Goal: Task Accomplishment & Management: Manage account settings

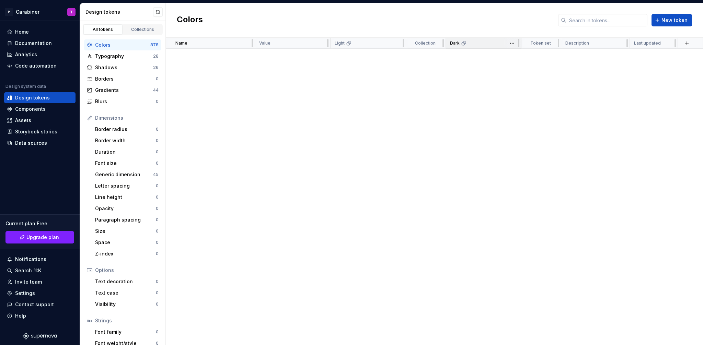
scroll to position [10772, 0]
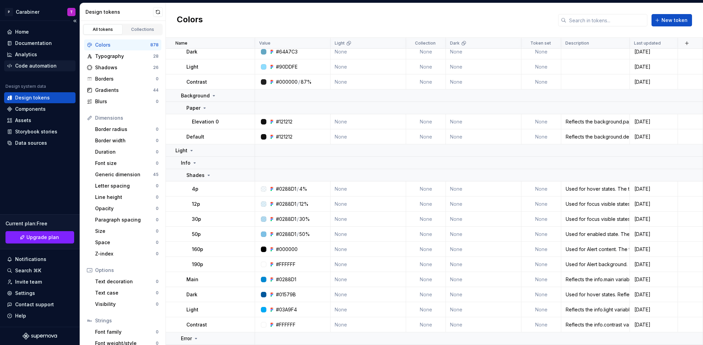
click at [35, 66] on div "Code automation" at bounding box center [36, 65] width 42 height 7
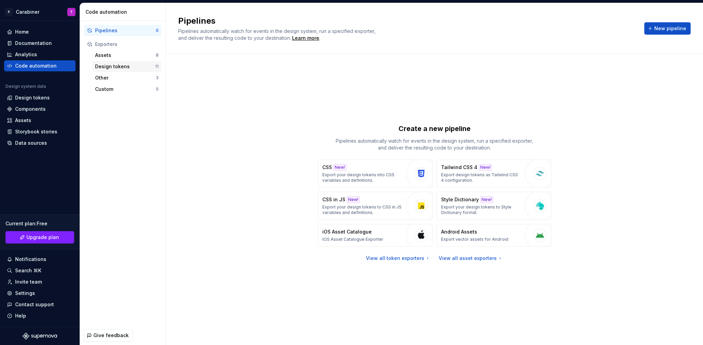
click at [107, 65] on div "Design tokens" at bounding box center [125, 66] width 60 height 7
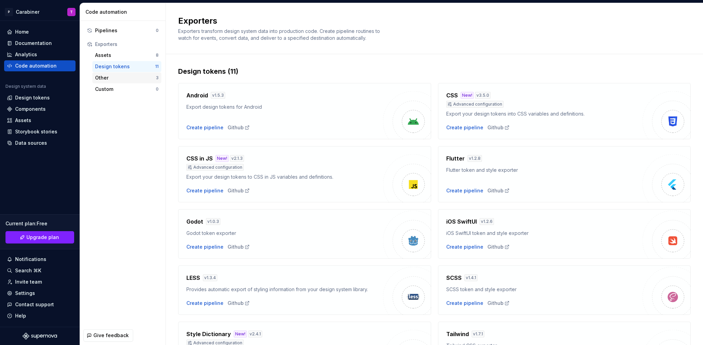
click at [103, 77] on div "Other" at bounding box center [125, 77] width 61 height 7
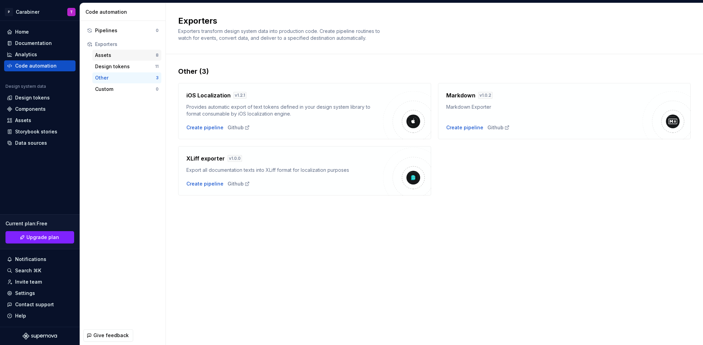
click at [108, 55] on div "Assets" at bounding box center [125, 55] width 61 height 7
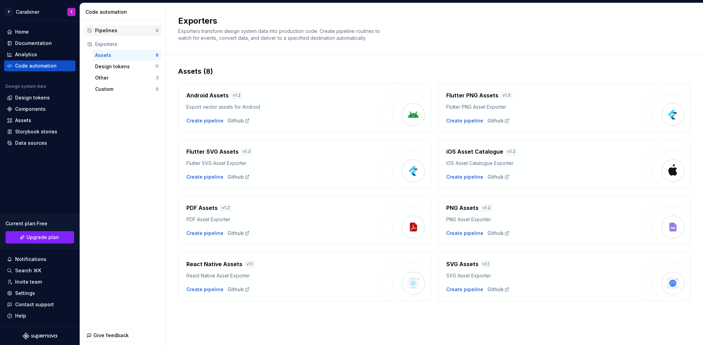
click at [105, 30] on div "Pipelines" at bounding box center [125, 30] width 61 height 7
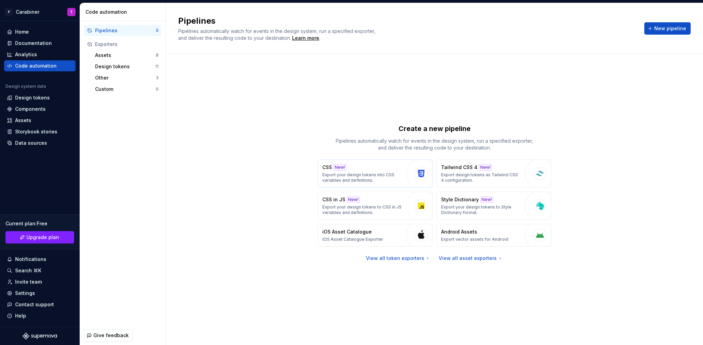
click at [378, 174] on p "Export your design tokens into CSS variables and definitions." at bounding box center [362, 177] width 80 height 11
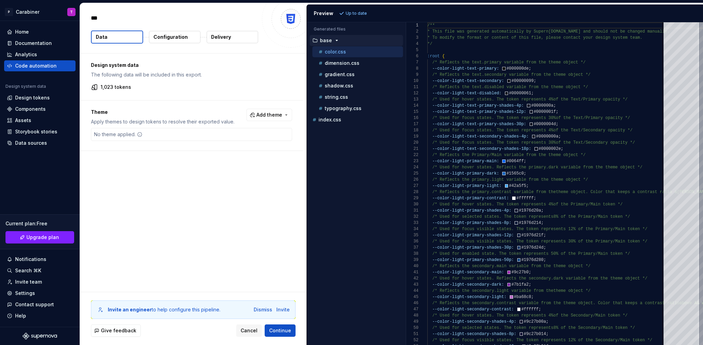
type textarea "*"
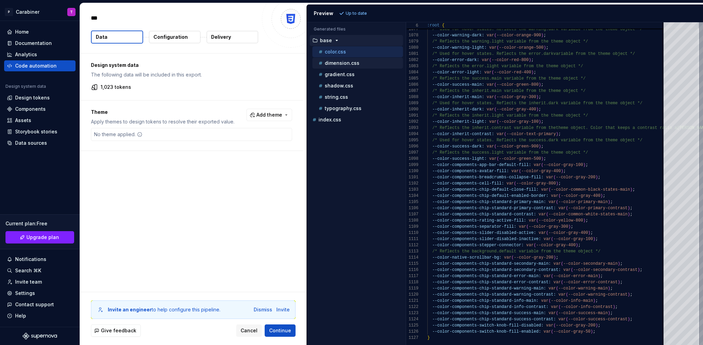
click at [331, 62] on p "dimension.css" at bounding box center [342, 62] width 35 height 5
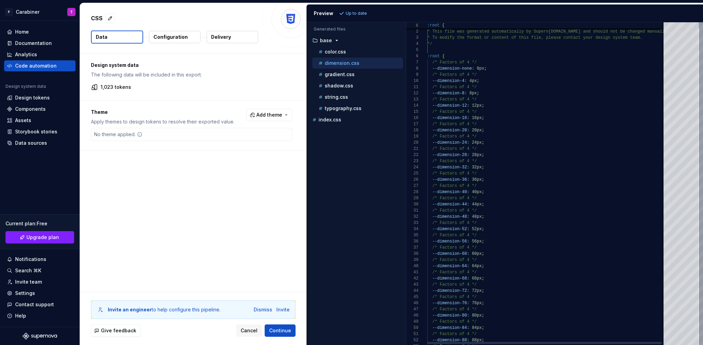
scroll to position [62, 0]
click at [333, 73] on p "gradient.css" at bounding box center [340, 74] width 30 height 5
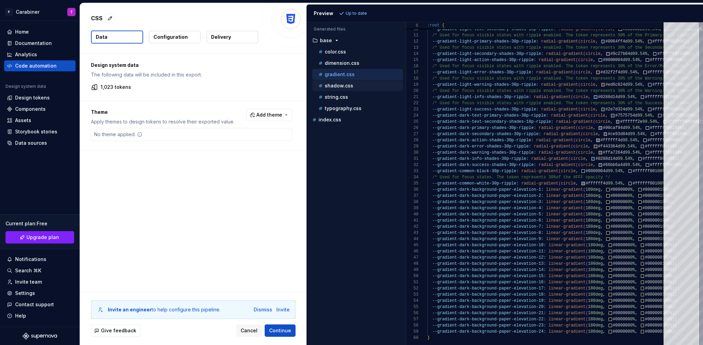
click at [334, 87] on p "shadow.css" at bounding box center [339, 85] width 28 height 5
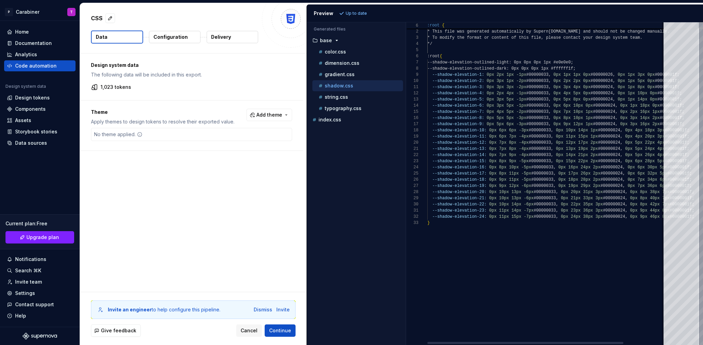
scroll to position [56, 0]
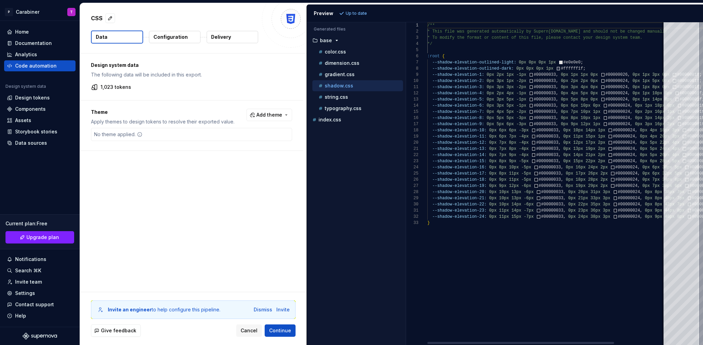
click at [538, 344] on div at bounding box center [520, 343] width 187 height 2
click at [329, 97] on p "string.css" at bounding box center [336, 96] width 23 height 5
type textarea "**********"
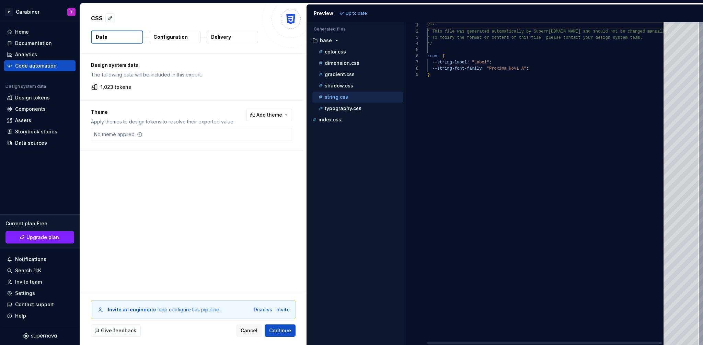
scroll to position [49, 0]
click at [167, 39] on p "Configuration" at bounding box center [170, 37] width 34 height 7
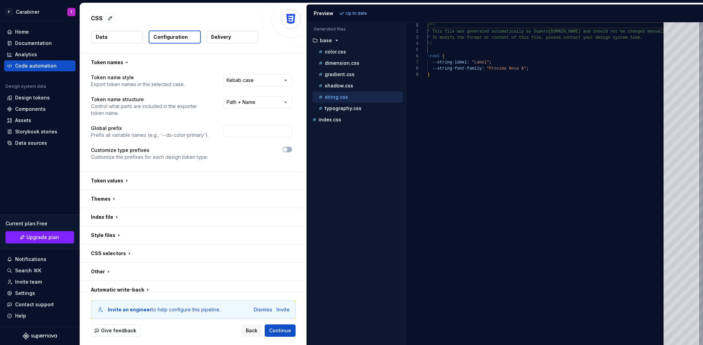
click at [109, 38] on button "Data" at bounding box center [116, 37] width 51 height 12
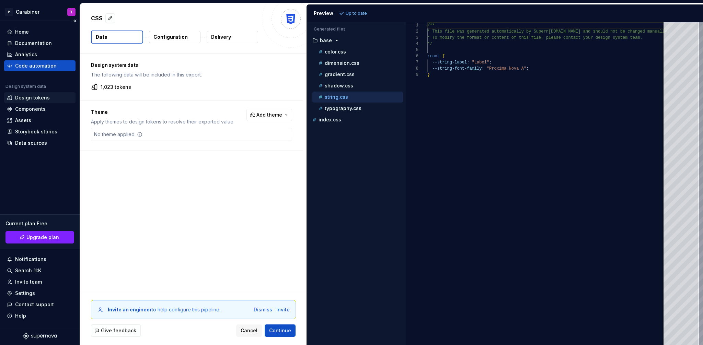
click at [21, 94] on div "Design tokens" at bounding box center [39, 97] width 71 height 11
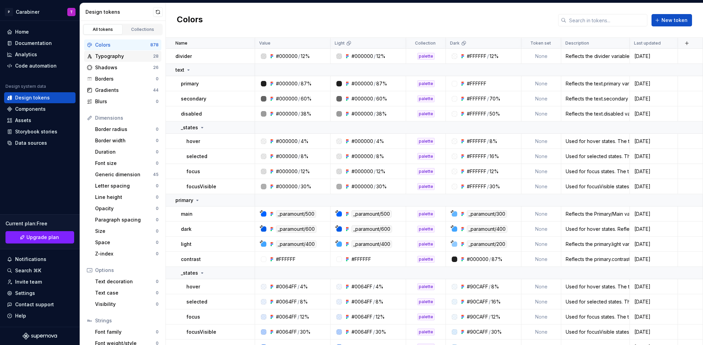
click at [113, 56] on div "Typography" at bounding box center [124, 56] width 58 height 7
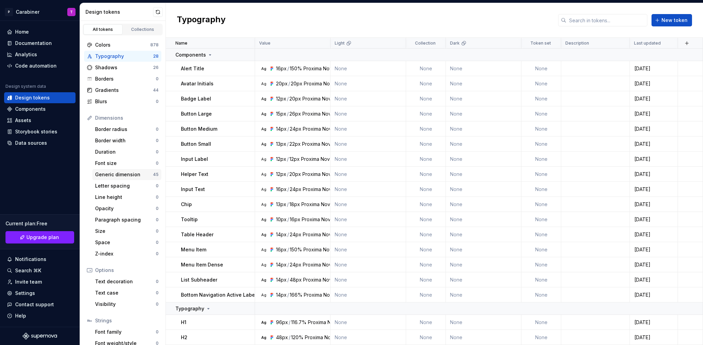
click at [110, 174] on div "Generic dimension" at bounding box center [124, 174] width 58 height 7
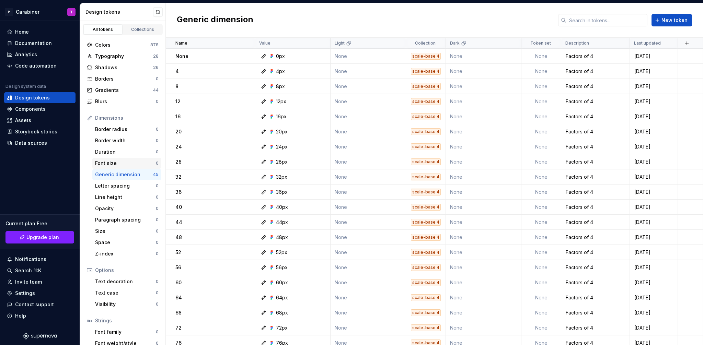
click at [107, 162] on div "Font size" at bounding box center [125, 163] width 61 height 7
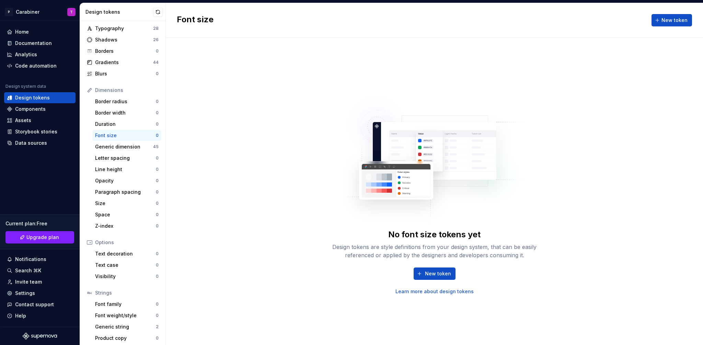
scroll to position [31, 0]
click at [120, 147] on div "Generic dimension" at bounding box center [124, 144] width 58 height 7
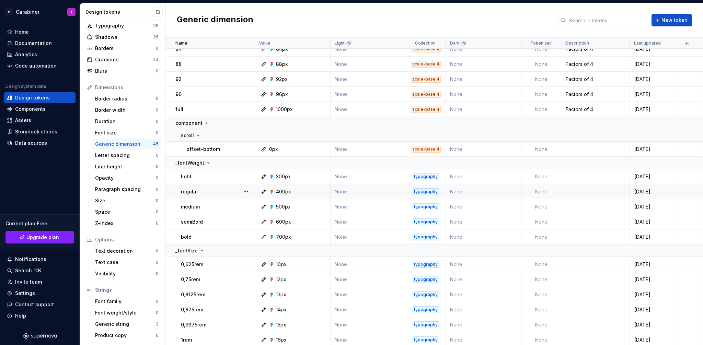
scroll to position [333, 0]
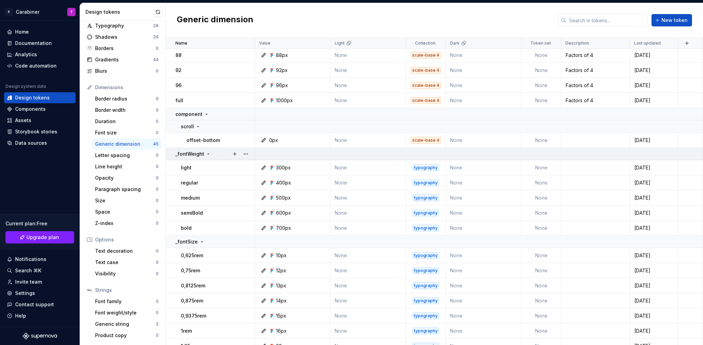
click at [208, 154] on icon at bounding box center [209, 154] width 2 height 1
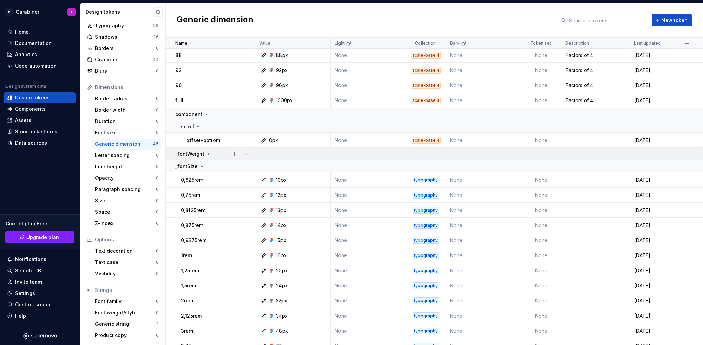
click at [208, 154] on icon at bounding box center [208, 154] width 1 height 2
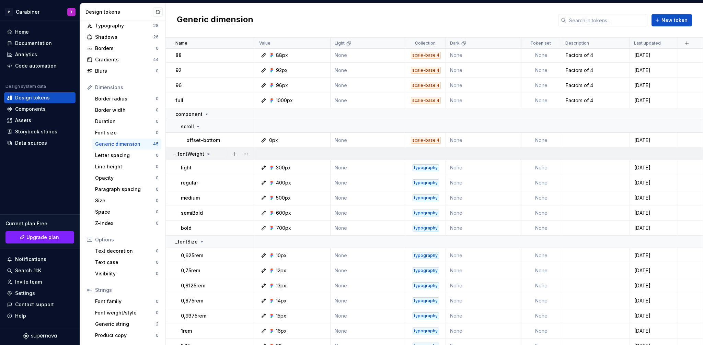
click at [214, 154] on div "_fontWeight" at bounding box center [214, 154] width 79 height 7
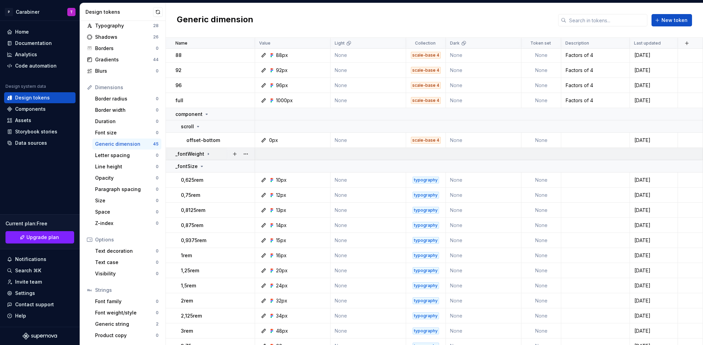
click at [214, 154] on div "_fontWeight" at bounding box center [214, 154] width 79 height 7
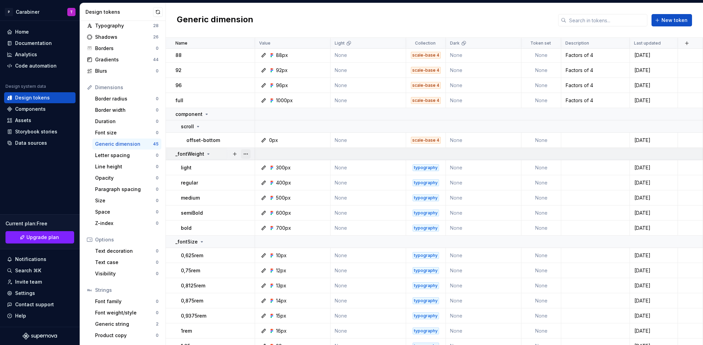
click at [244, 155] on button "button" at bounding box center [246, 154] width 10 height 10
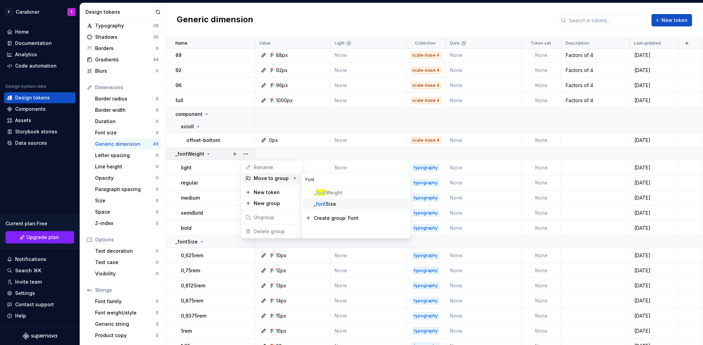
type input "Font"
click at [216, 155] on html "P Carabiner T Home Documentation Analytics Code automation Design system data D…" at bounding box center [351, 172] width 703 height 345
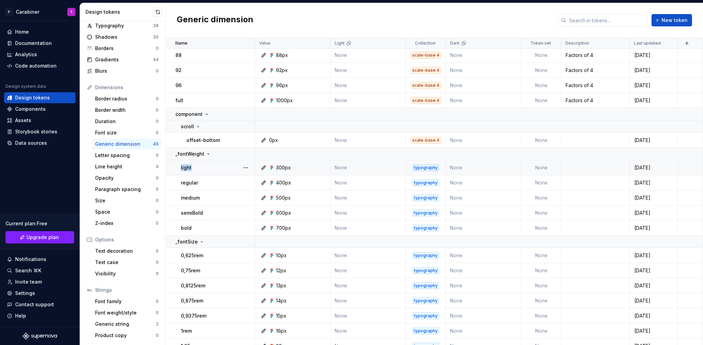
drag, startPoint x: 215, startPoint y: 154, endPoint x: 211, endPoint y: 160, distance: 6.8
click at [208, 165] on tbody "48 48px None scale-base 4 None None Factors of 4 [DATE] 52 52px None scale-base…" at bounding box center [434, 80] width 537 height 729
drag, startPoint x: 271, startPoint y: 154, endPoint x: 261, endPoint y: 158, distance: 11.3
click at [261, 158] on td at bounding box center [479, 154] width 448 height 12
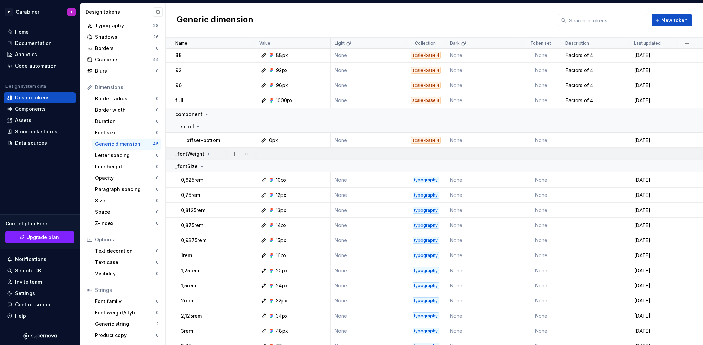
click at [211, 155] on div "_fontWeight" at bounding box center [214, 154] width 79 height 7
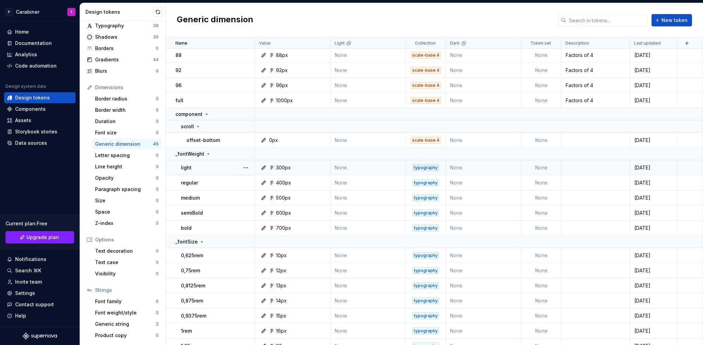
drag, startPoint x: 174, startPoint y: 168, endPoint x: 177, endPoint y: 167, distance: 3.4
click at [177, 167] on td "light" at bounding box center [210, 167] width 89 height 15
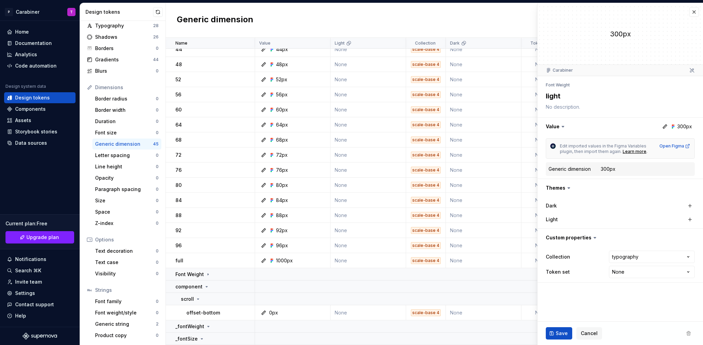
scroll to position [173, 0]
type textarea "*"
click at [107, 300] on div "Font family" at bounding box center [126, 301] width 62 height 7
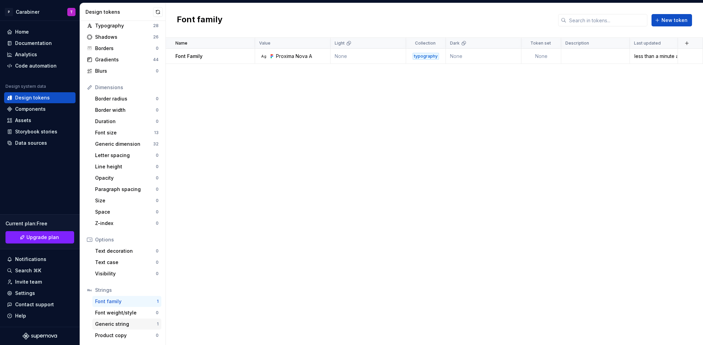
click at [114, 322] on div "Generic string" at bounding box center [126, 324] width 62 height 7
click at [108, 131] on div "Font size" at bounding box center [124, 132] width 59 height 7
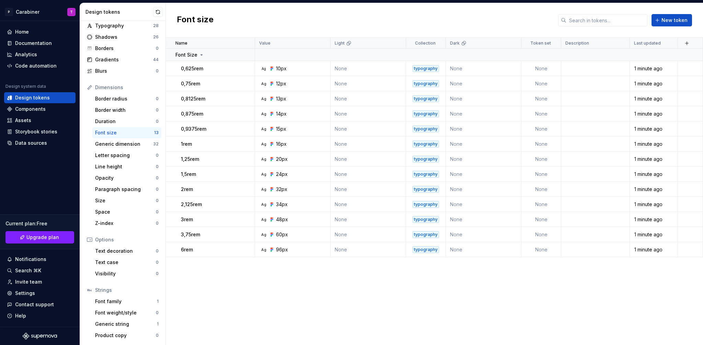
click at [109, 132] on div "Font size" at bounding box center [124, 132] width 59 height 7
click at [114, 313] on div "Font weight/style" at bounding box center [125, 313] width 61 height 7
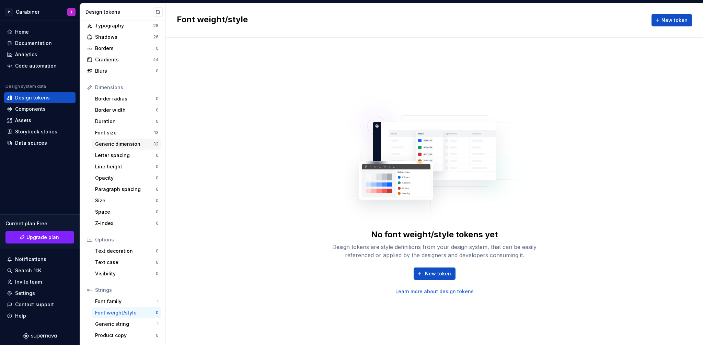
click at [106, 143] on div "Generic dimension" at bounding box center [124, 144] width 58 height 7
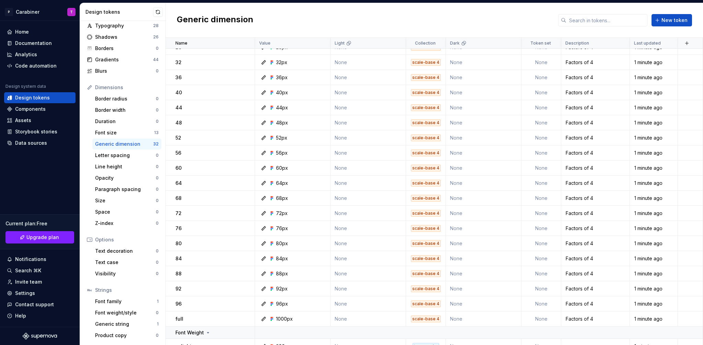
scroll to position [248, 0]
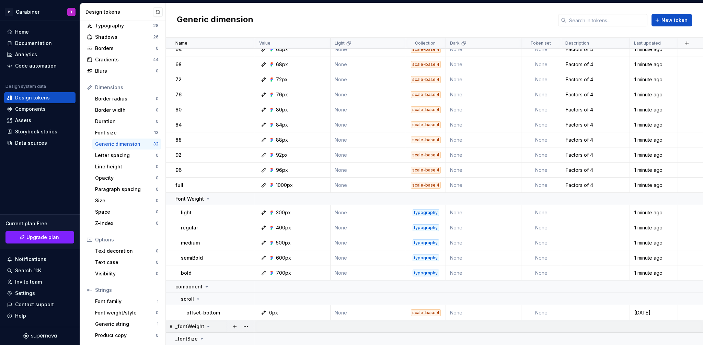
click at [208, 327] on icon at bounding box center [208, 326] width 5 height 5
click at [247, 325] on button "button" at bounding box center [246, 327] width 10 height 10
click at [266, 313] on div "Delete group" at bounding box center [276, 313] width 45 height 7
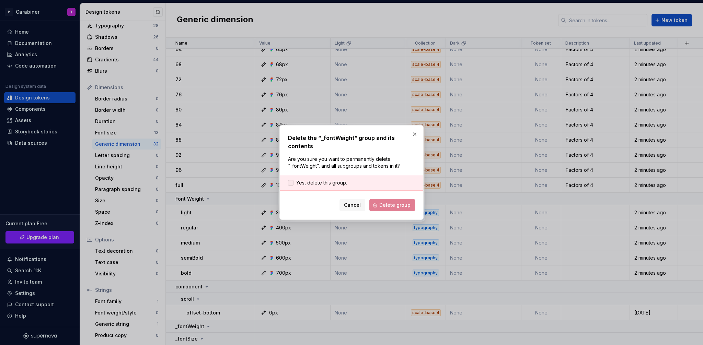
click at [328, 180] on span "Yes, delete this group." at bounding box center [321, 182] width 51 height 7
click at [394, 206] on span "Delete group" at bounding box center [394, 205] width 31 height 7
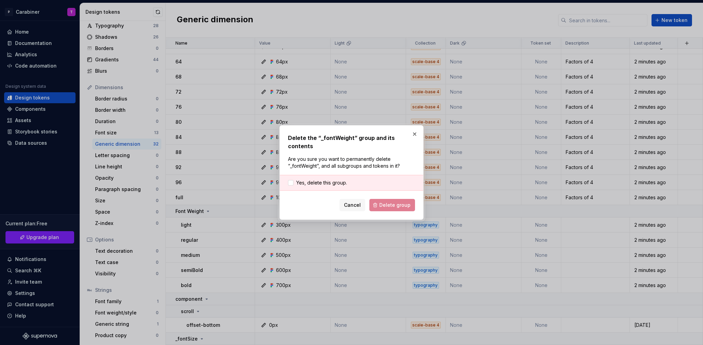
scroll to position [236, 0]
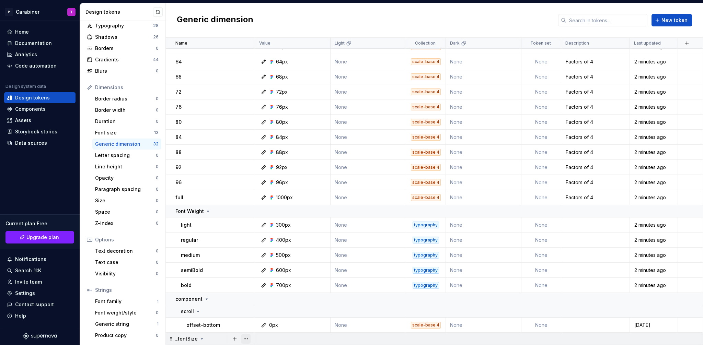
click at [246, 339] on button "button" at bounding box center [246, 339] width 10 height 10
click at [261, 324] on div "Delete group" at bounding box center [276, 325] width 45 height 7
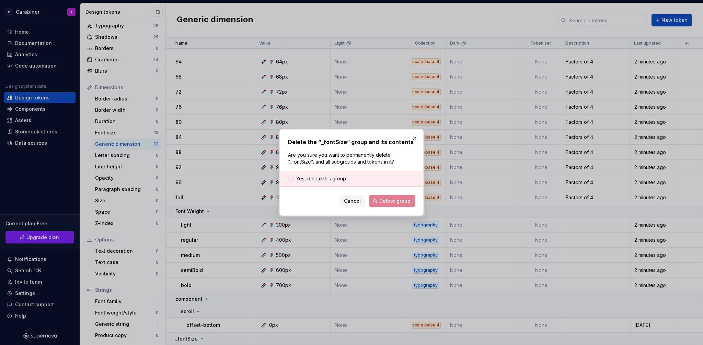
click at [313, 177] on span "Yes, delete this group." at bounding box center [321, 178] width 51 height 7
click at [396, 199] on span "Delete group" at bounding box center [394, 201] width 31 height 7
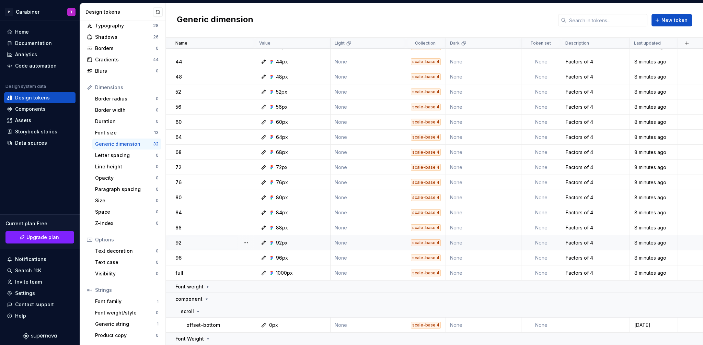
scroll to position [161, 0]
click at [114, 312] on div "Font weight/style" at bounding box center [125, 313] width 61 height 7
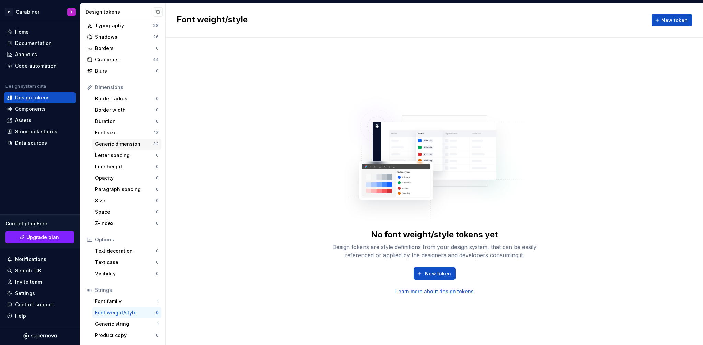
click at [117, 143] on div "Generic dimension" at bounding box center [124, 144] width 58 height 7
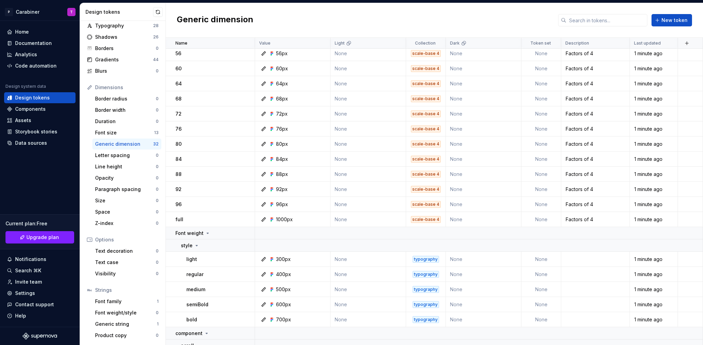
scroll to position [248, 0]
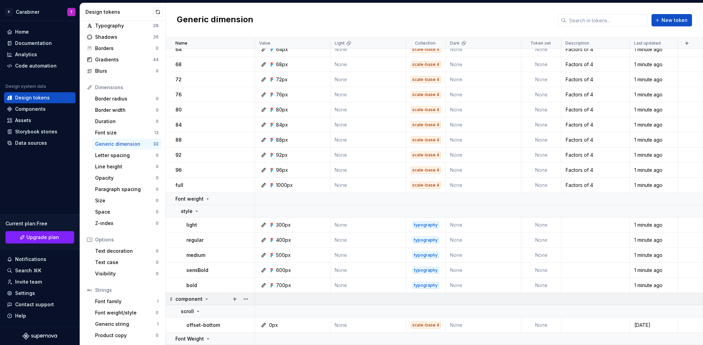
click at [204, 299] on icon at bounding box center [206, 298] width 5 height 5
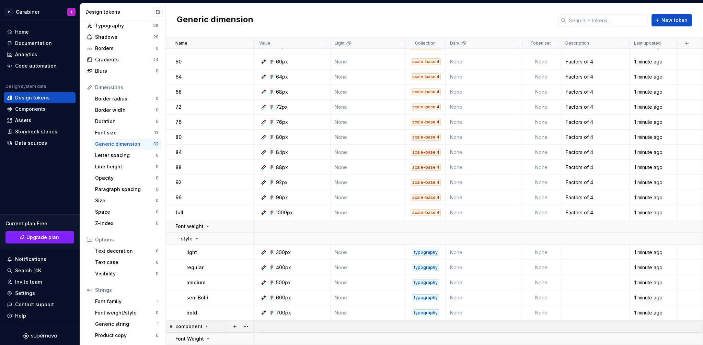
scroll to position [221, 0]
click at [206, 326] on icon at bounding box center [206, 327] width 1 height 2
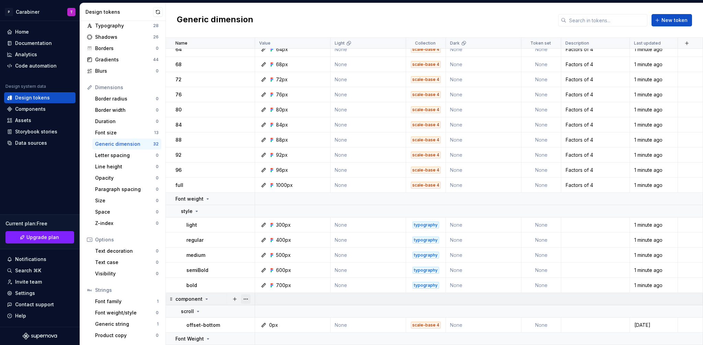
click at [247, 299] on button "button" at bounding box center [246, 299] width 10 height 10
click at [262, 287] on div "Delete group" at bounding box center [276, 285] width 45 height 7
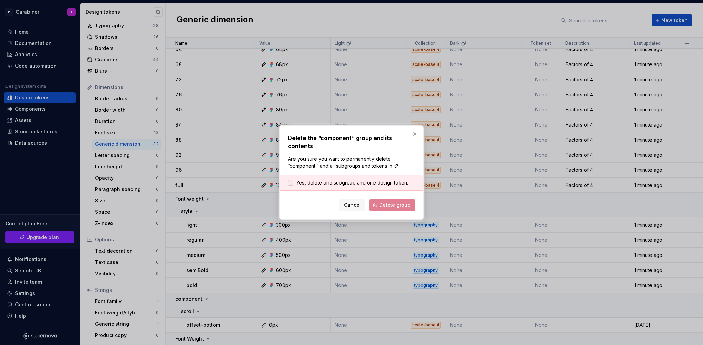
drag, startPoint x: 303, startPoint y: 179, endPoint x: 313, endPoint y: 184, distance: 10.9
click at [303, 179] on span "Yes, delete one subgroup and one design token." at bounding box center [352, 182] width 112 height 7
click at [388, 202] on span "Delete group" at bounding box center [394, 205] width 31 height 7
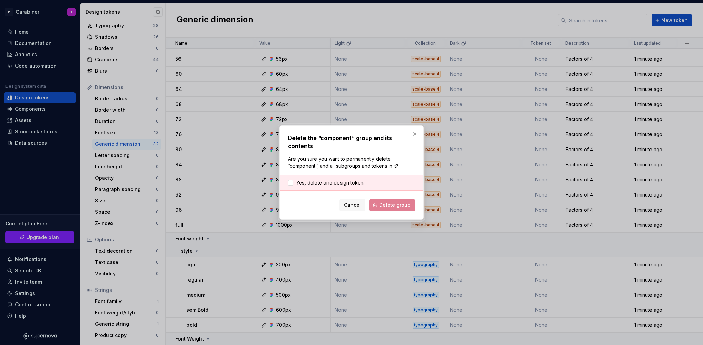
scroll to position [209, 0]
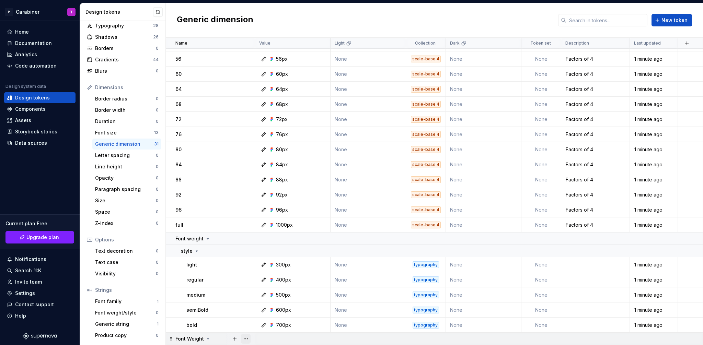
click at [248, 339] on button "button" at bounding box center [246, 339] width 10 height 10
click at [259, 323] on div "Delete group" at bounding box center [276, 325] width 45 height 7
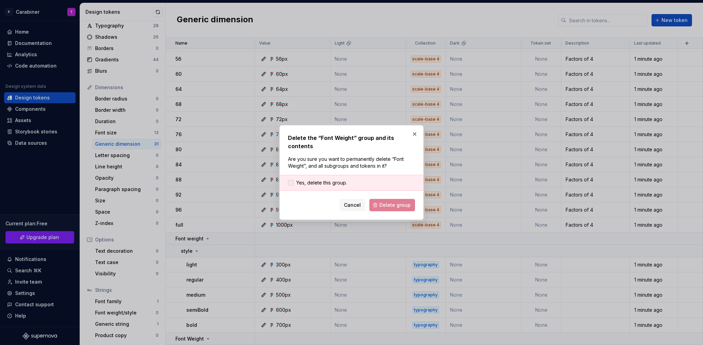
click at [293, 183] on label "Yes, delete this group." at bounding box center [317, 182] width 59 height 7
click at [390, 207] on span "Delete group" at bounding box center [394, 205] width 31 height 7
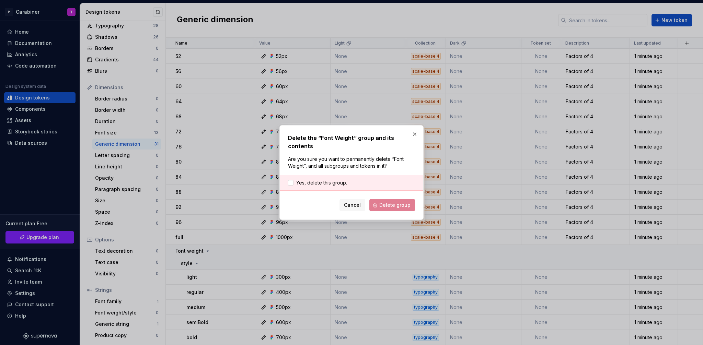
scroll to position [196, 0]
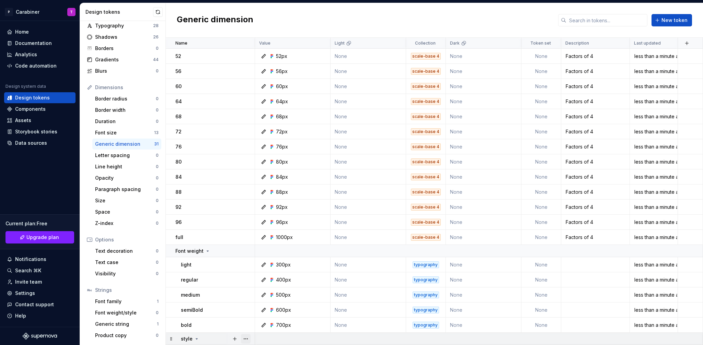
click at [249, 339] on button "button" at bounding box center [246, 339] width 10 height 10
click at [259, 325] on div "Delete group" at bounding box center [276, 325] width 45 height 7
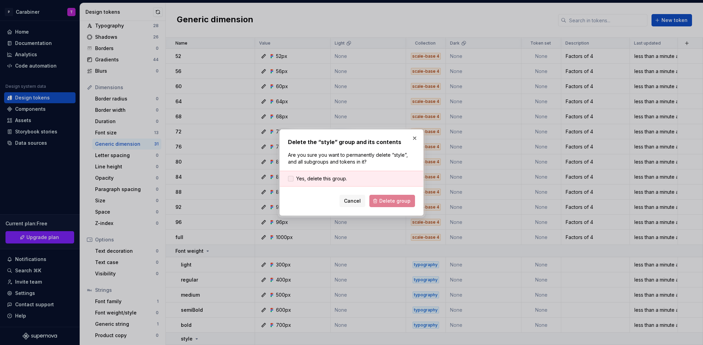
click at [315, 178] on span "Yes, delete this group." at bounding box center [321, 178] width 51 height 7
click at [384, 199] on span "Delete group" at bounding box center [394, 201] width 31 height 7
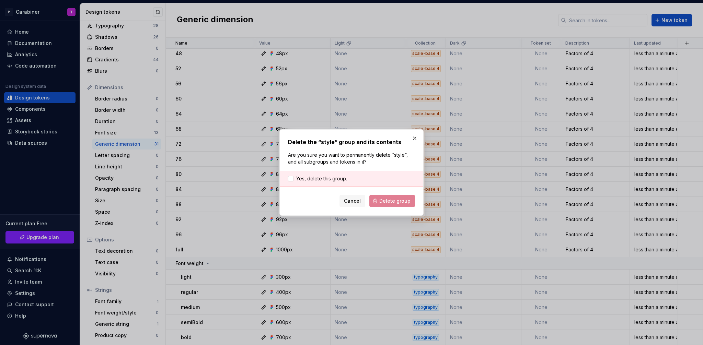
scroll to position [184, 0]
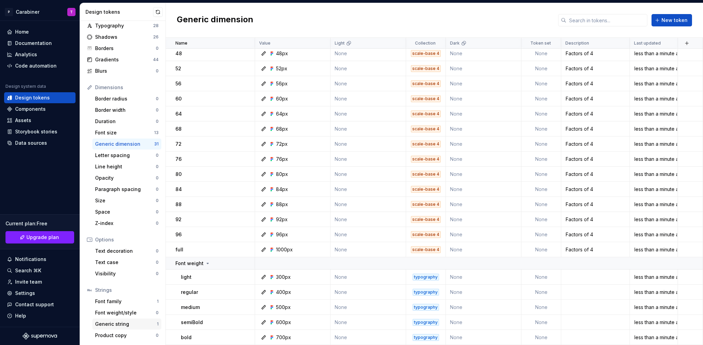
click at [114, 328] on div "Generic string 1" at bounding box center [126, 324] width 69 height 11
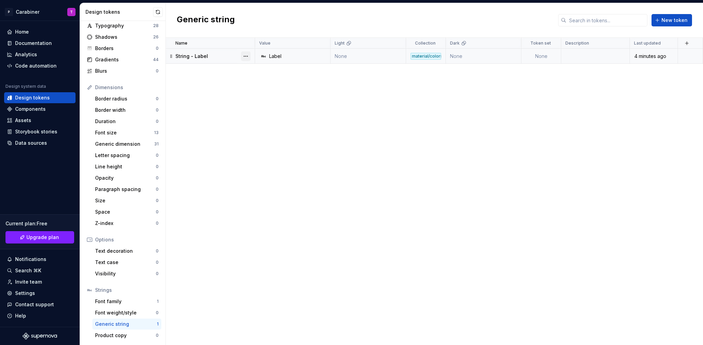
click at [247, 55] on button "button" at bounding box center [246, 56] width 10 height 10
click at [263, 93] on div "Delete token" at bounding box center [276, 94] width 45 height 7
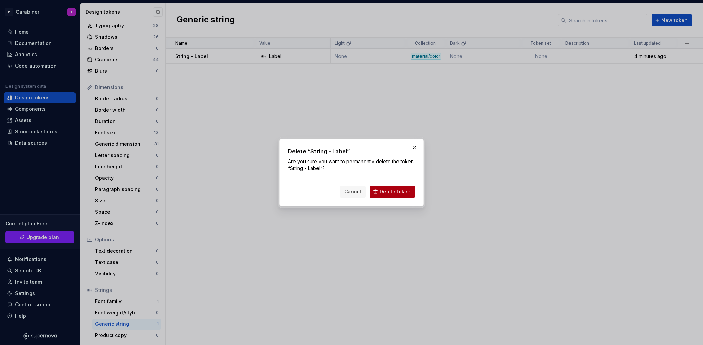
click at [394, 194] on span "Delete token" at bounding box center [395, 191] width 31 height 7
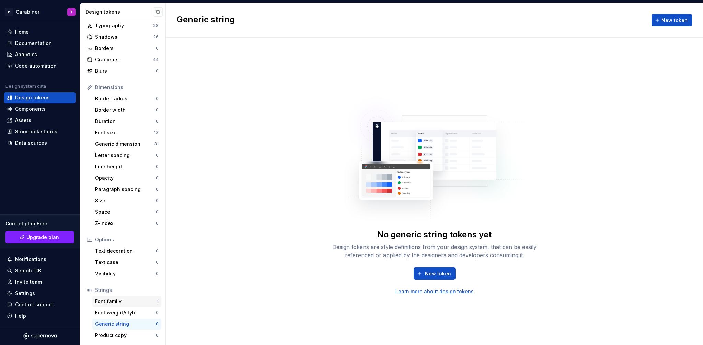
click at [111, 301] on div "Font family" at bounding box center [126, 301] width 62 height 7
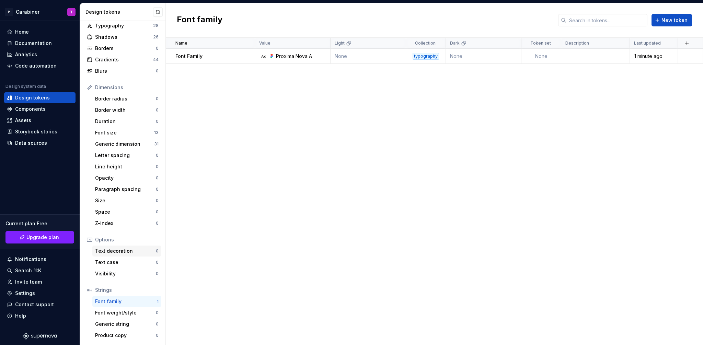
click at [107, 252] on div "Text decoration" at bounding box center [125, 251] width 61 height 7
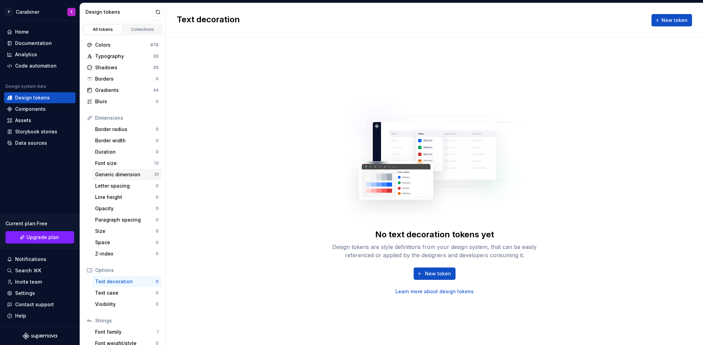
click at [107, 174] on div "Generic dimension" at bounding box center [124, 174] width 59 height 7
